Goal: Information Seeking & Learning: Compare options

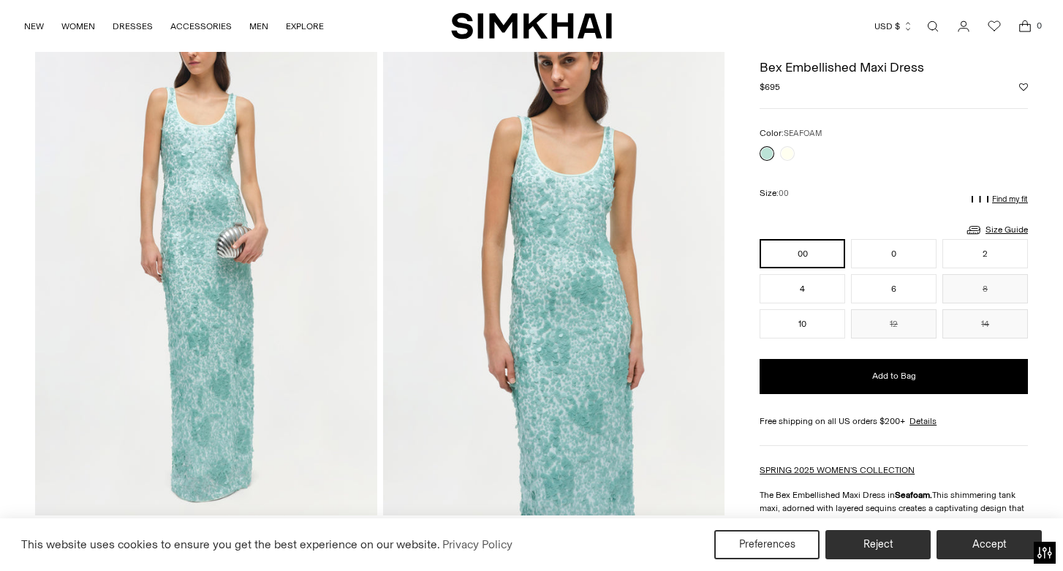
scroll to position [102, 0]
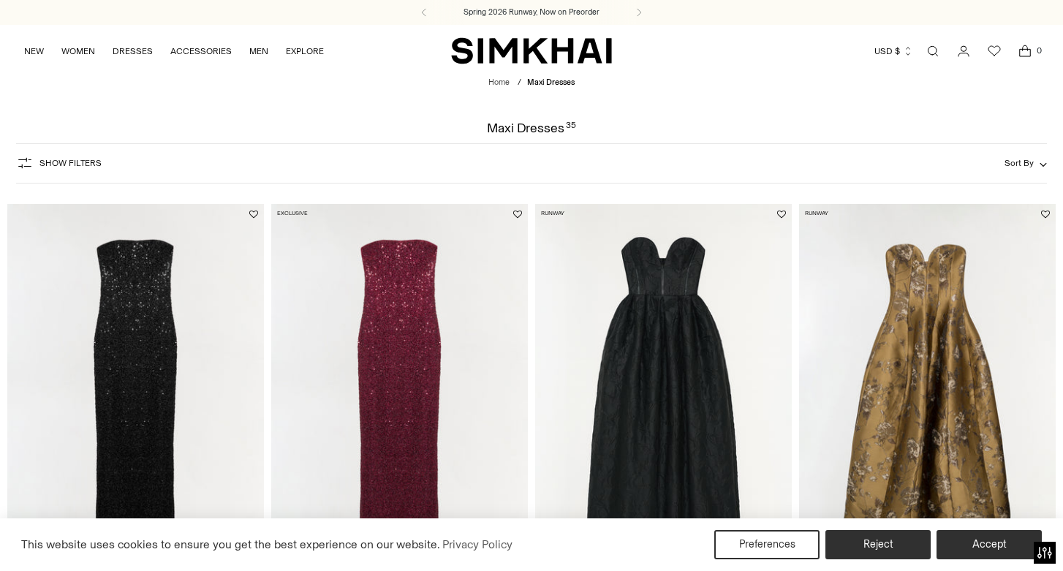
click at [55, 164] on span "Show Filters" at bounding box center [70, 163] width 62 height 10
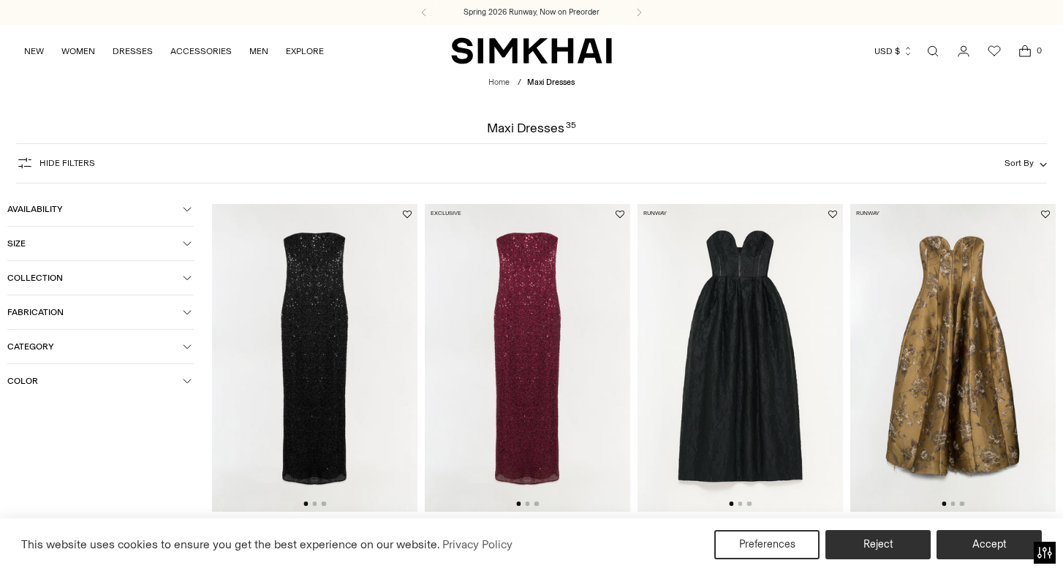
click at [53, 352] on span "Category" at bounding box center [95, 347] width 176 height 10
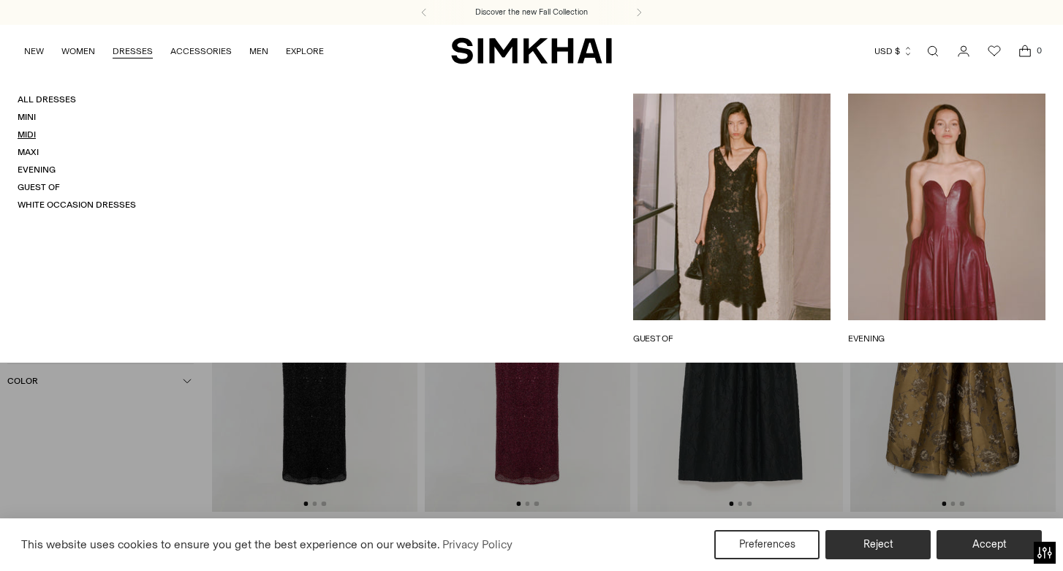
click at [27, 138] on link "Midi" at bounding box center [27, 134] width 18 height 10
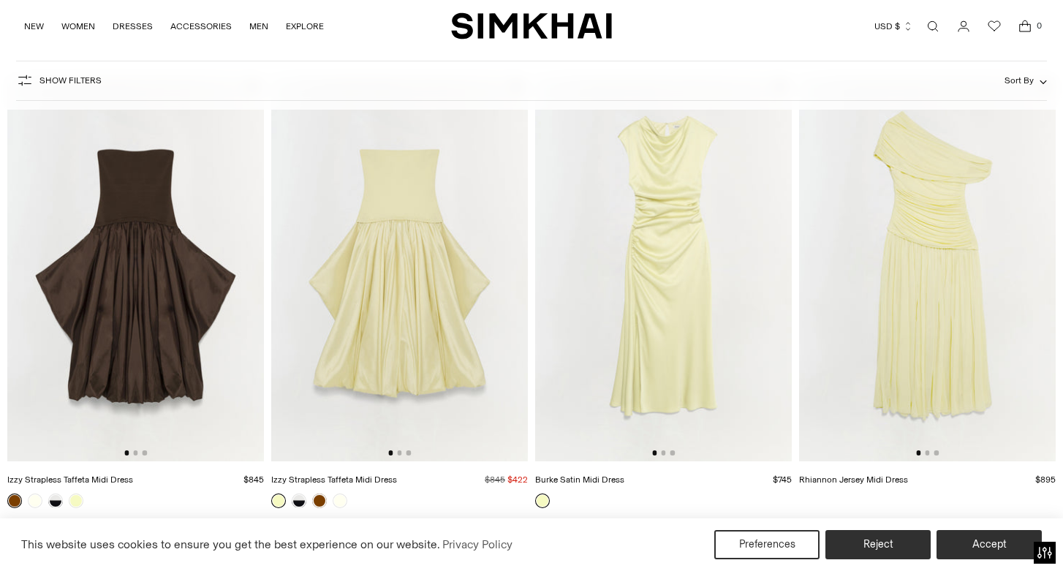
scroll to position [1522, 0]
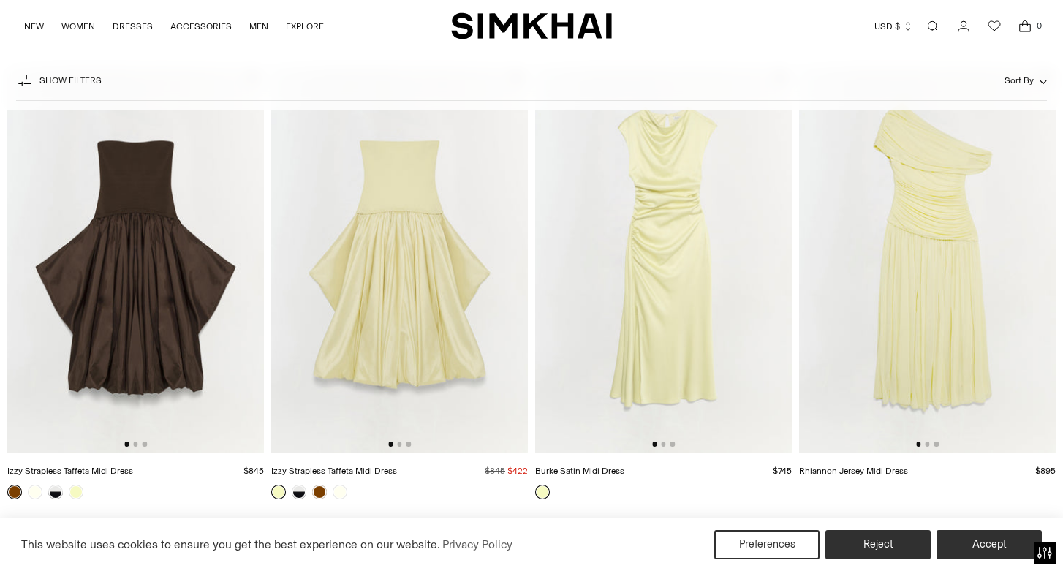
click at [640, 503] on div at bounding box center [663, 498] width 257 height 27
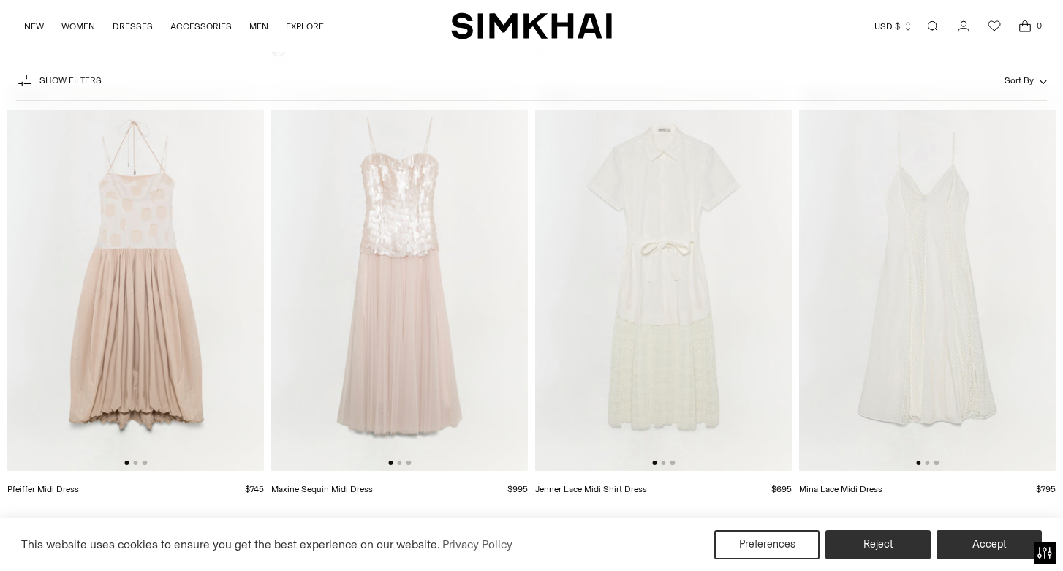
scroll to position [8413, 0]
click at [509, 283] on img at bounding box center [399, 281] width 257 height 385
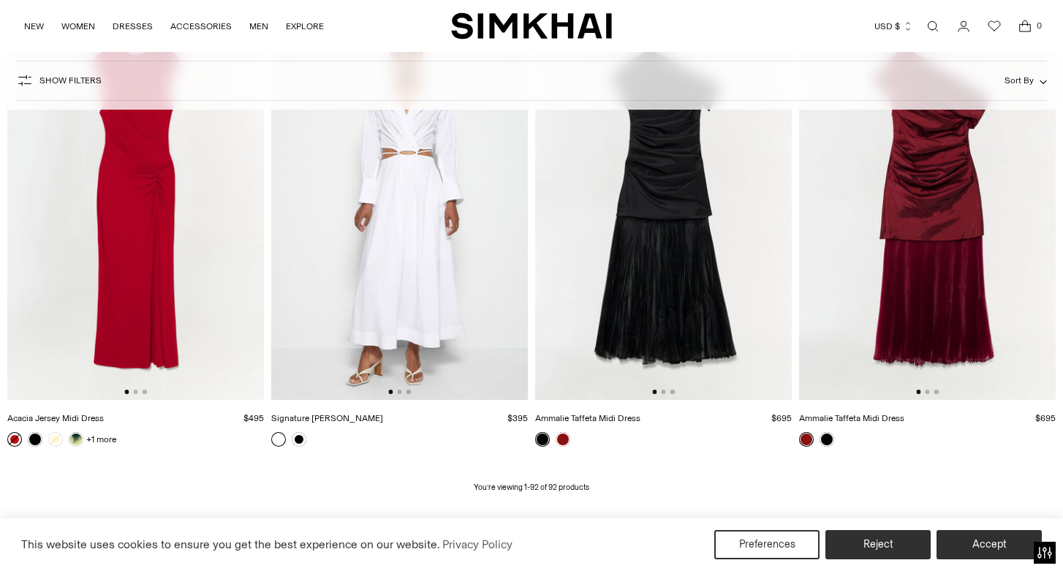
scroll to position [10506, 0]
